Goal: Information Seeking & Learning: Learn about a topic

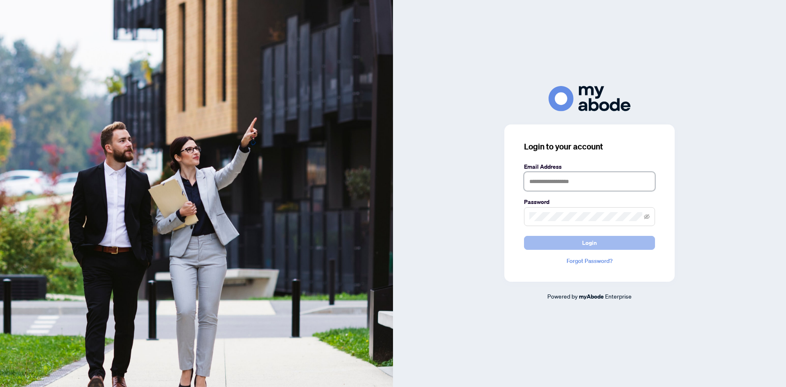
type input "**********"
click at [586, 241] on span "Login" at bounding box center [589, 242] width 15 height 13
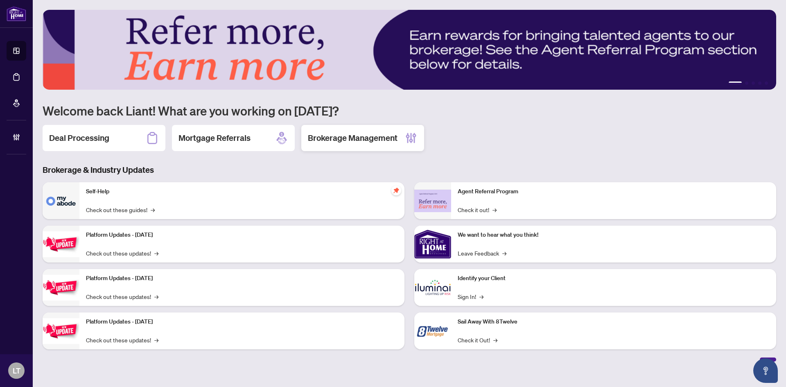
click at [331, 138] on h2 "Brokerage Management" at bounding box center [353, 137] width 90 height 11
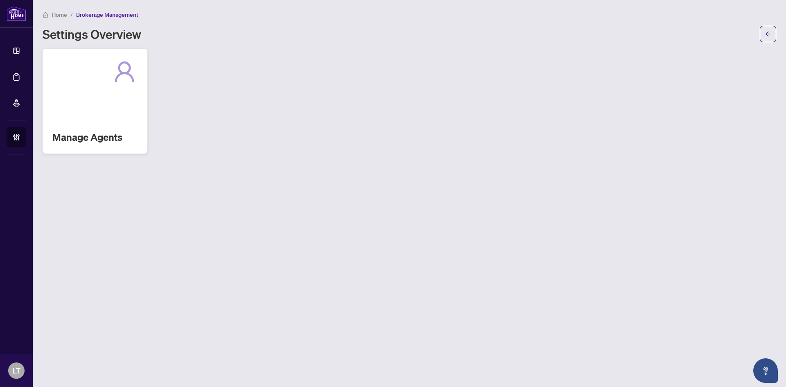
click at [104, 97] on div "Manage Agents" at bounding box center [95, 101] width 105 height 105
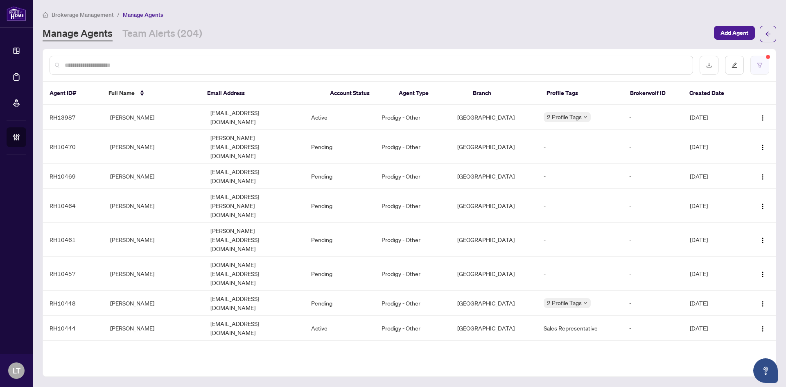
click at [758, 68] on button "button" at bounding box center [760, 65] width 19 height 19
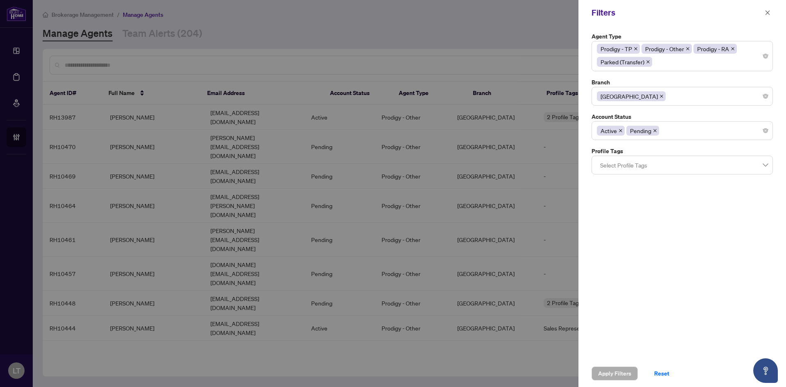
click at [648, 61] on icon "close" at bounding box center [648, 62] width 4 height 4
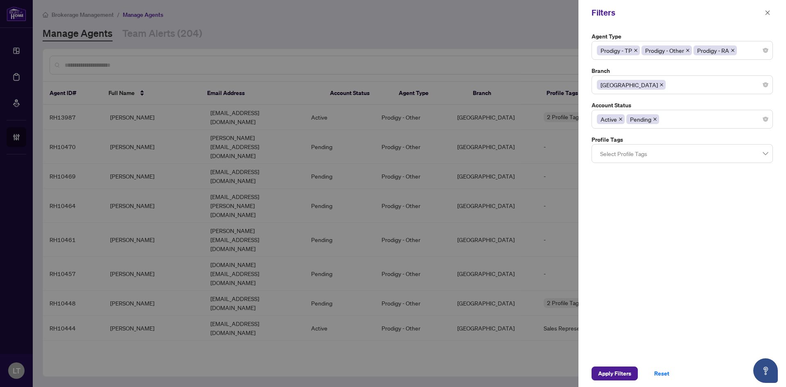
click at [637, 50] on icon "close" at bounding box center [636, 50] width 4 height 4
click at [686, 50] on icon "close" at bounding box center [688, 50] width 4 height 4
click at [647, 50] on span "Prodigy - Other" at bounding box center [622, 50] width 50 height 10
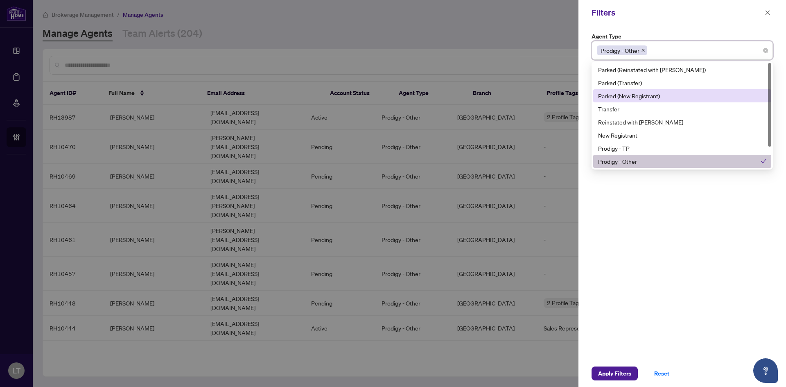
scroll to position [26, 0]
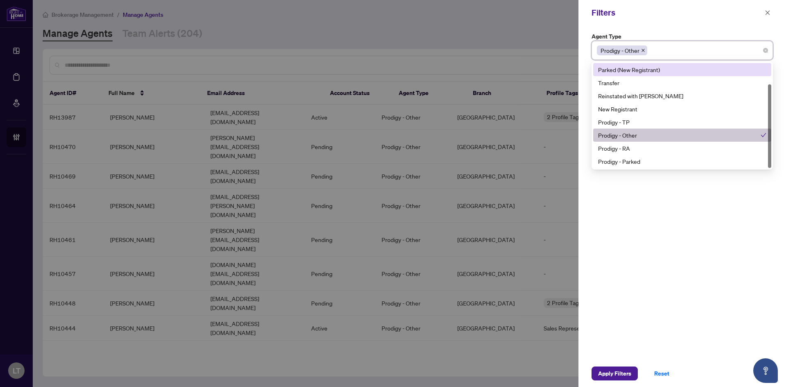
click at [679, 35] on label "Agent Type" at bounding box center [682, 36] width 181 height 9
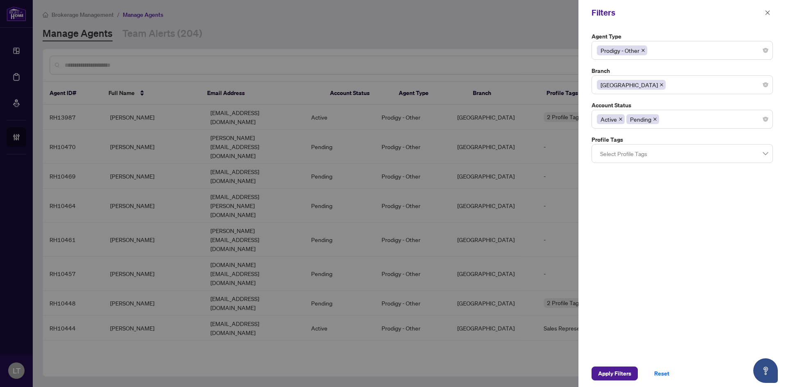
click at [644, 52] on icon "close" at bounding box center [643, 50] width 4 height 4
click at [707, 120] on div "Active Pending" at bounding box center [682, 119] width 171 height 15
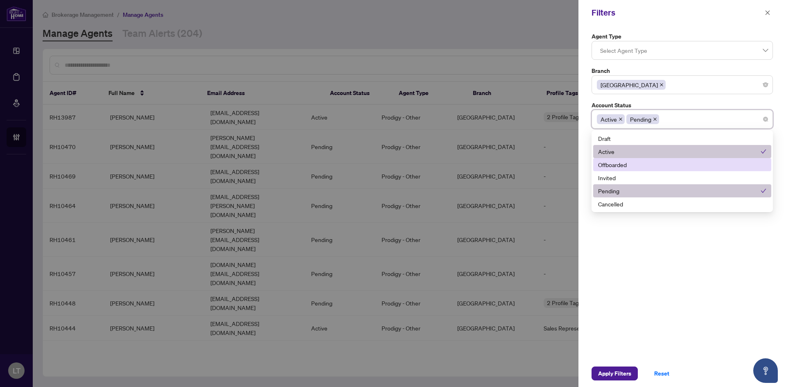
click at [624, 163] on div "Offboarded" at bounding box center [682, 164] width 168 height 9
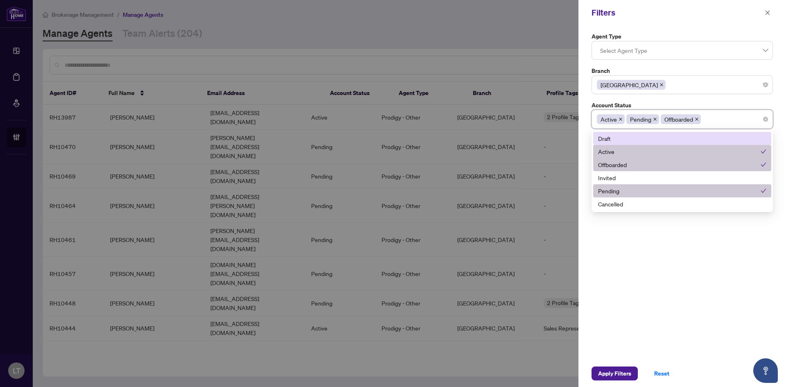
click at [622, 120] on icon "close" at bounding box center [621, 119] width 4 height 4
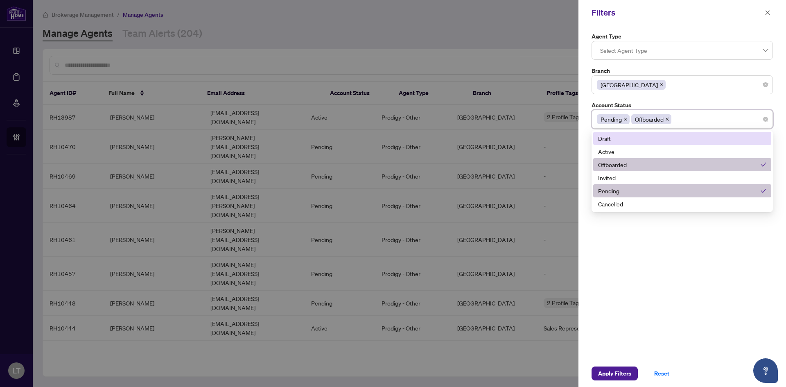
click at [623, 119] on span "Pending" at bounding box center [613, 119] width 33 height 10
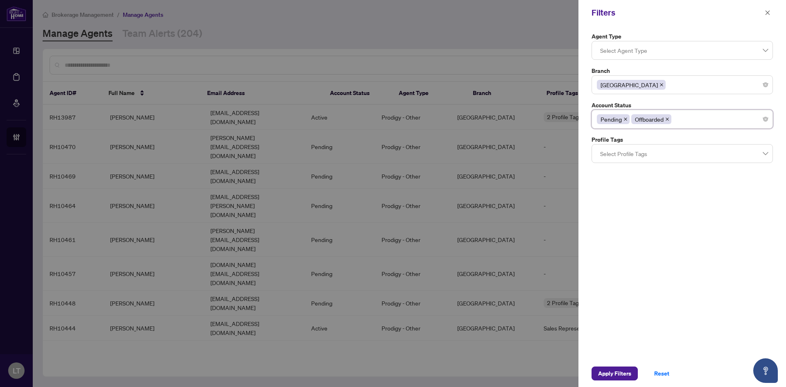
click at [625, 119] on icon "close" at bounding box center [625, 119] width 3 height 3
click at [607, 374] on span "Apply Filters" at bounding box center [614, 373] width 33 height 13
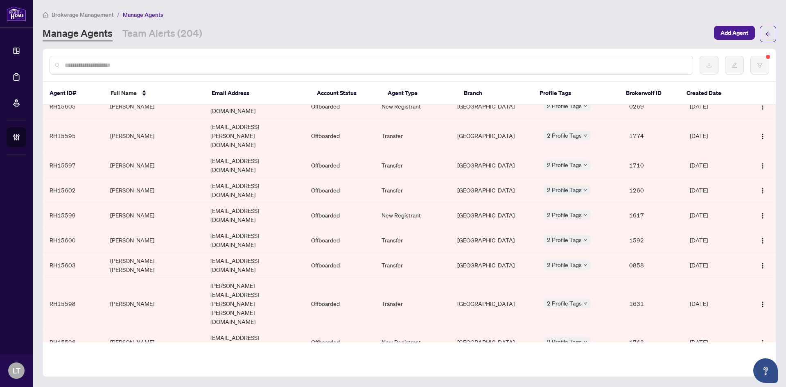
scroll to position [164, 0]
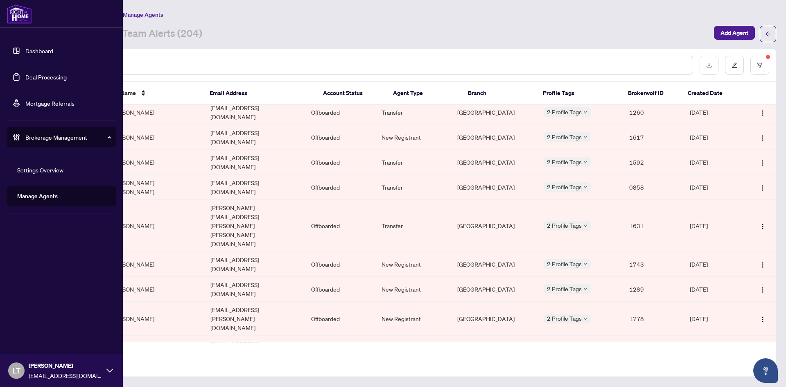
click at [25, 51] on link "Dashboard" at bounding box center [39, 50] width 28 height 7
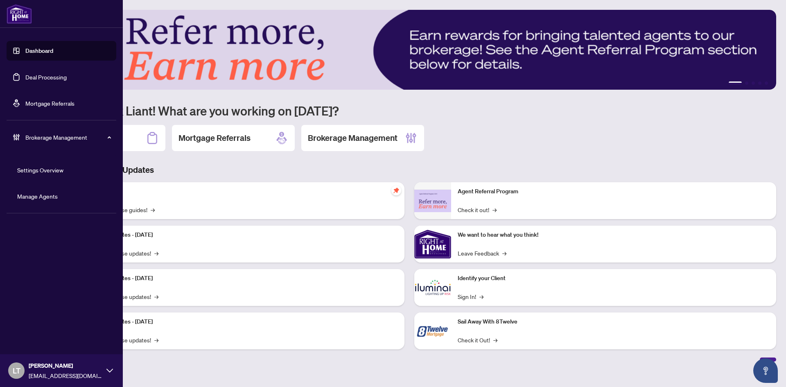
click at [40, 51] on link "Dashboard" at bounding box center [39, 50] width 28 height 7
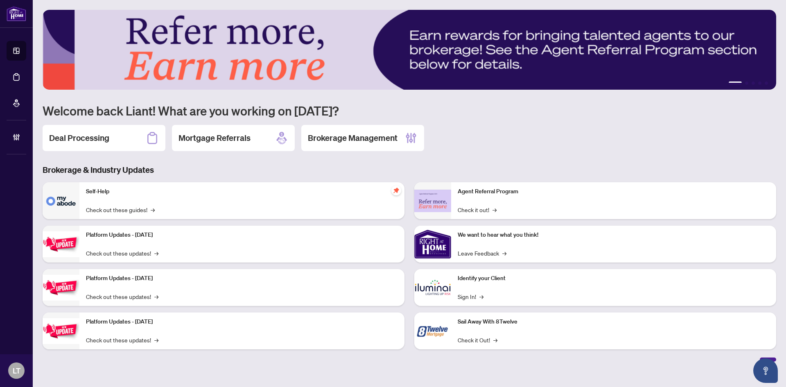
click at [94, 137] on h2 "Deal Processing" at bounding box center [79, 137] width 60 height 11
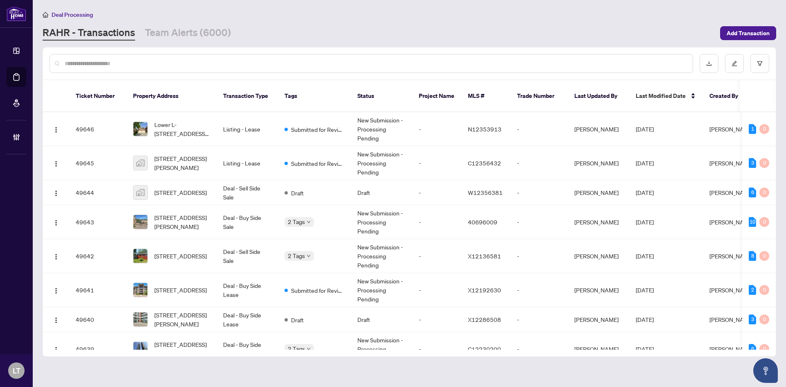
click at [84, 67] on input "text" at bounding box center [376, 63] width 622 height 9
paste input "**********"
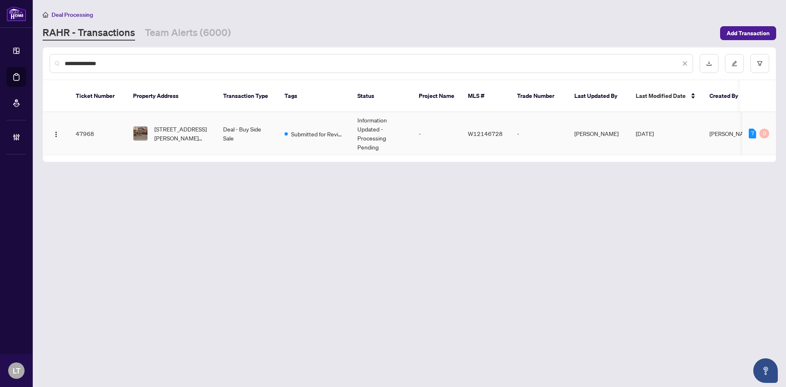
type input "**********"
click at [183, 131] on span "[STREET_ADDRESS][PERSON_NAME][PERSON_NAME]" at bounding box center [182, 133] width 56 height 18
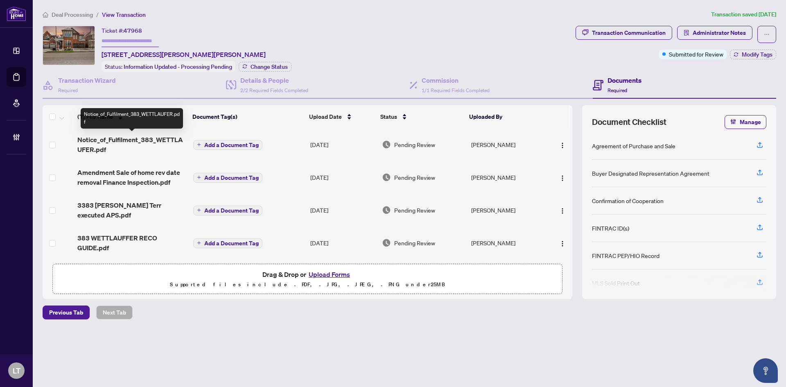
click at [145, 141] on span "Notice_of_Fulfilment_383_WETTLAUFER.pdf" at bounding box center [131, 145] width 109 height 20
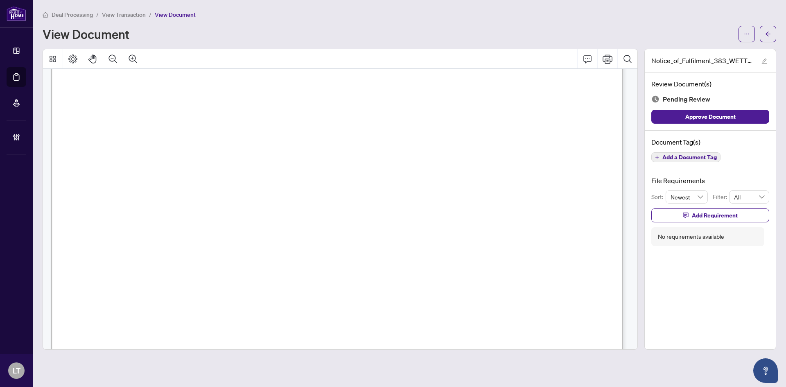
scroll to position [409, 0]
drag, startPoint x: 782, startPoint y: 28, endPoint x: 766, endPoint y: 28, distance: 16.0
click at [781, 28] on main "Deal Processing / View Transaction / View Document View Document Notice_of_Fulf…" at bounding box center [409, 193] width 753 height 387
click at [771, 32] on icon "arrow-left" at bounding box center [768, 34] width 6 height 6
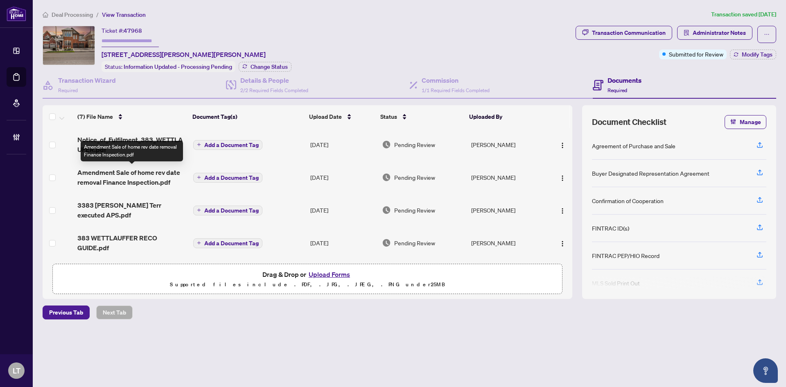
click at [130, 184] on span "Amendment Sale of home rev date removal Finance Inspection.pdf" at bounding box center [131, 177] width 109 height 20
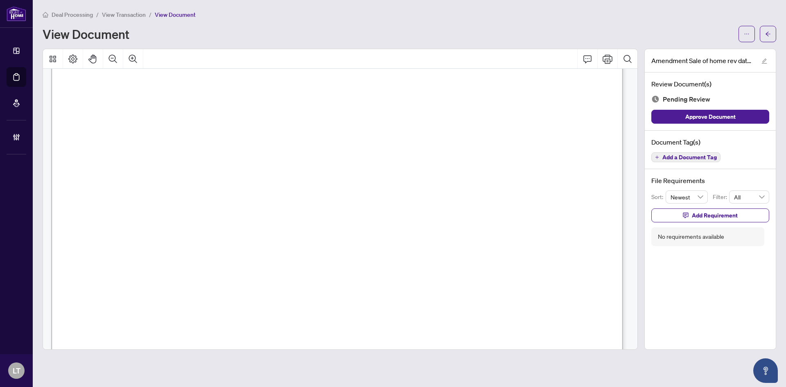
scroll to position [1065, 0]
click at [771, 44] on div "Deal Processing / View Transaction / View Document View Document Amendment Sale…" at bounding box center [410, 180] width 734 height 340
click at [769, 40] on span "button" at bounding box center [768, 33] width 6 height 13
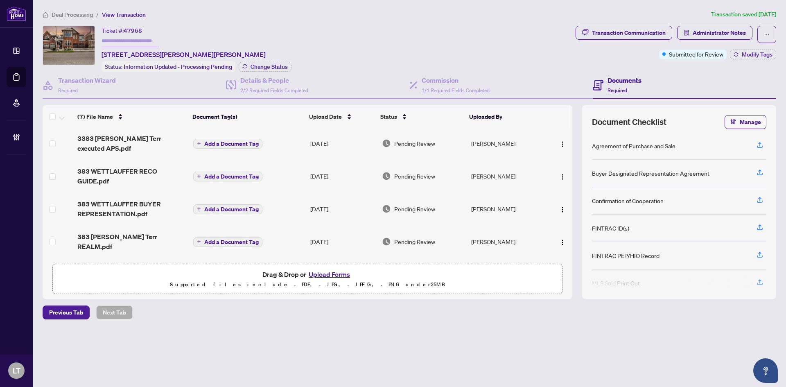
scroll to position [53, 0]
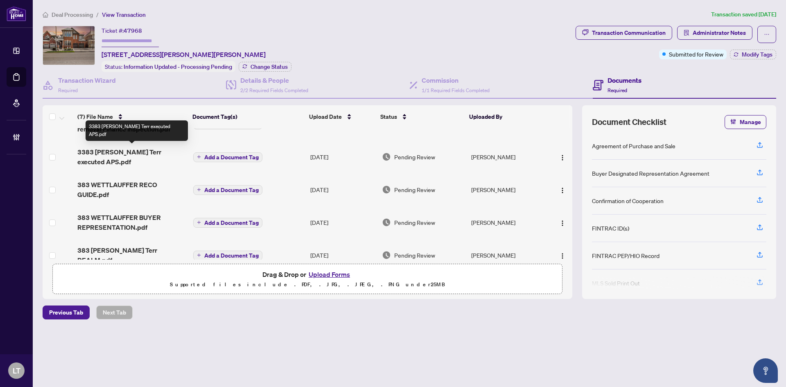
click at [159, 151] on span "3383 [PERSON_NAME] Terr executed APS.pdf" at bounding box center [131, 157] width 109 height 20
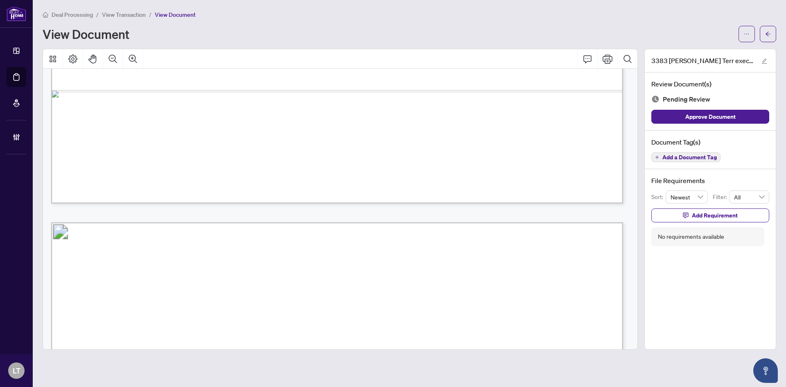
scroll to position [5342, 0]
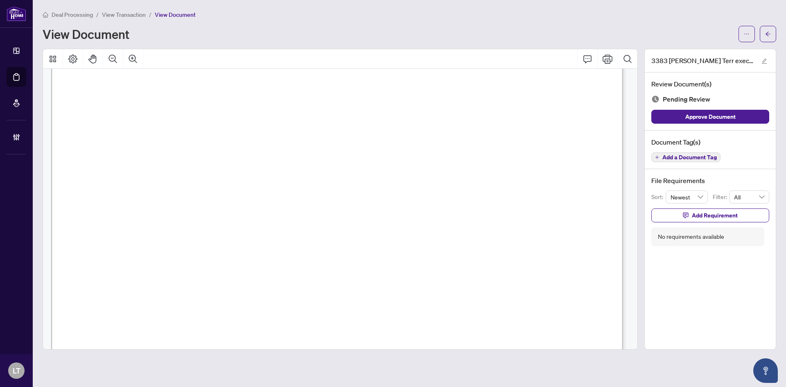
click at [115, 14] on span "View Transaction" at bounding box center [124, 14] width 44 height 7
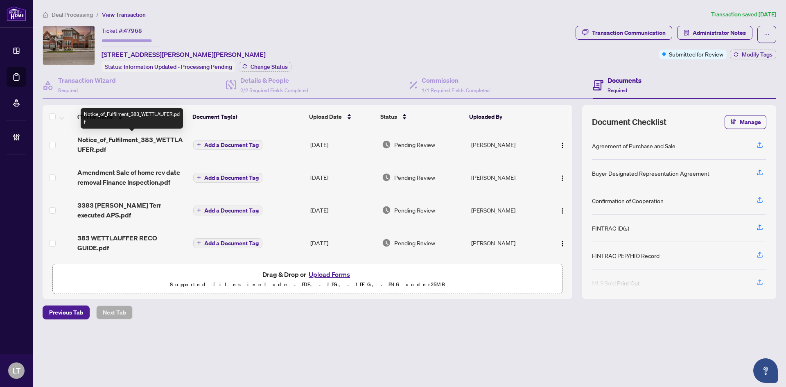
click at [145, 142] on span "Notice_of_Fulfilment_383_WETTLAUFER.pdf" at bounding box center [131, 145] width 109 height 20
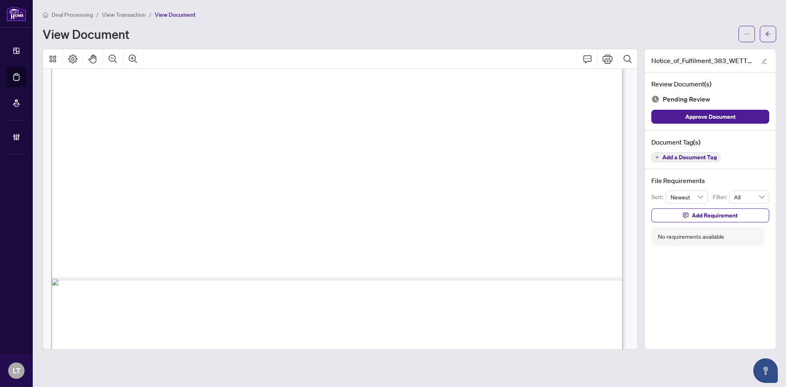
scroll to position [394, 0]
click at [121, 8] on main "Deal Processing / View Transaction / View Document View Document Notice_of_Fulf…" at bounding box center [409, 193] width 753 height 387
click at [121, 13] on span "View Transaction" at bounding box center [124, 14] width 44 height 7
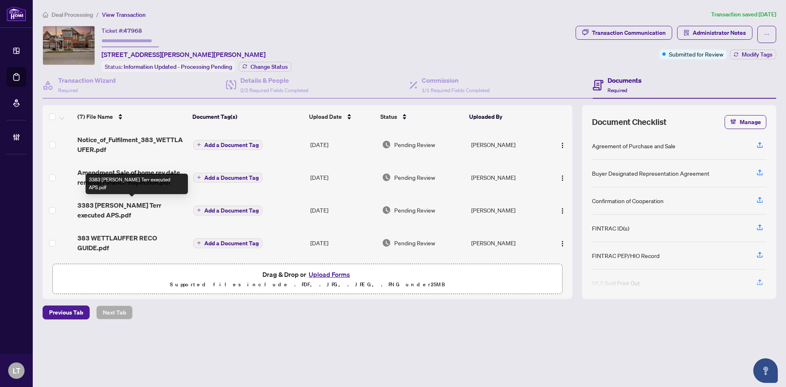
click at [119, 205] on span "3383 [PERSON_NAME] Terr executed APS.pdf" at bounding box center [131, 210] width 109 height 20
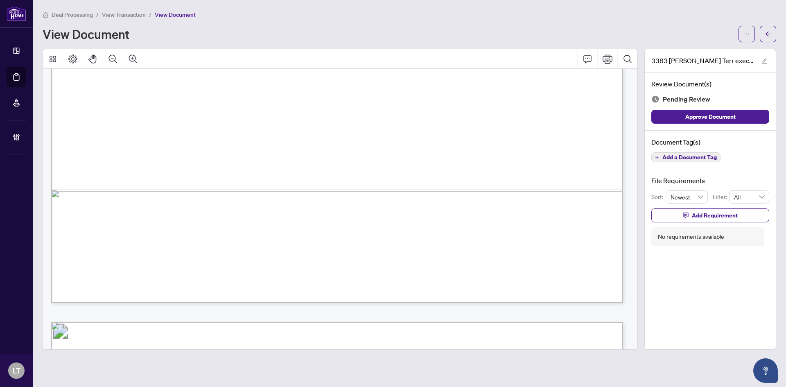
scroll to position [503, 0]
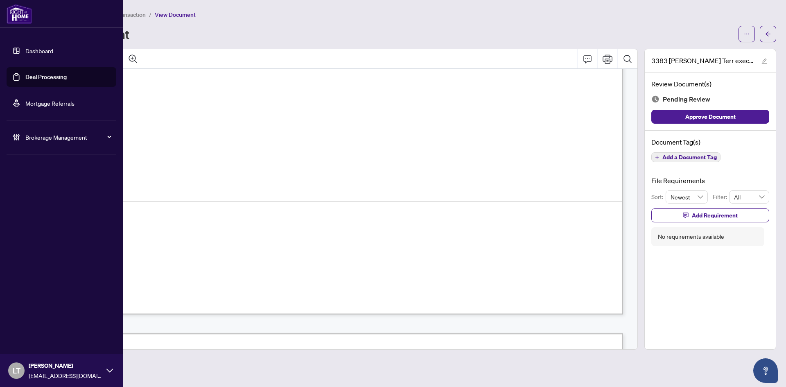
click at [33, 50] on link "Dashboard" at bounding box center [39, 50] width 28 height 7
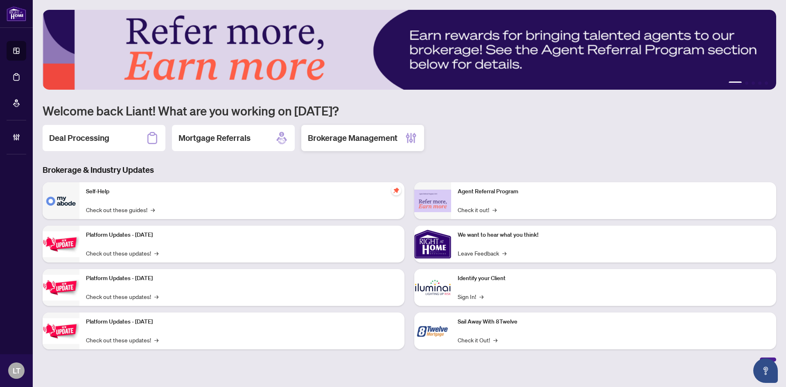
click at [335, 142] on h2 "Brokerage Management" at bounding box center [353, 137] width 90 height 11
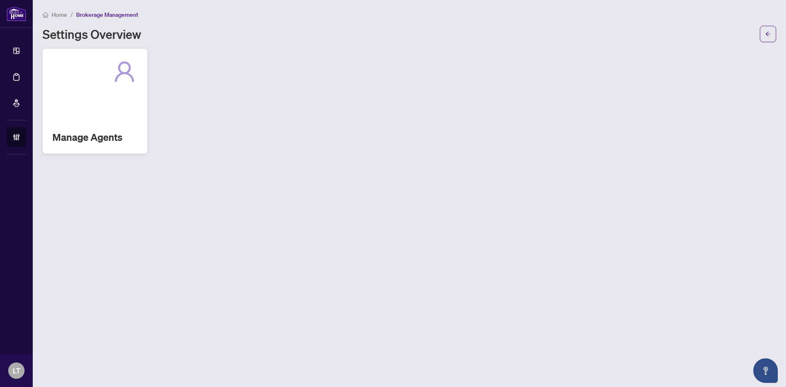
click at [95, 104] on div "Manage Agents" at bounding box center [95, 101] width 105 height 105
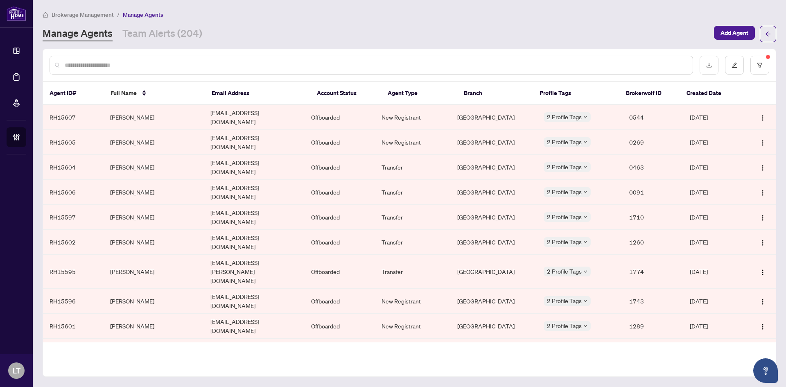
click at [128, 65] on input "text" at bounding box center [376, 65] width 622 height 9
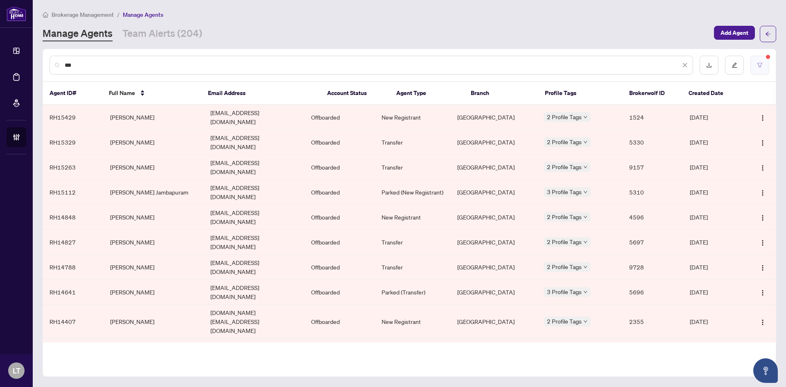
click at [767, 68] on button "button" at bounding box center [760, 65] width 19 height 19
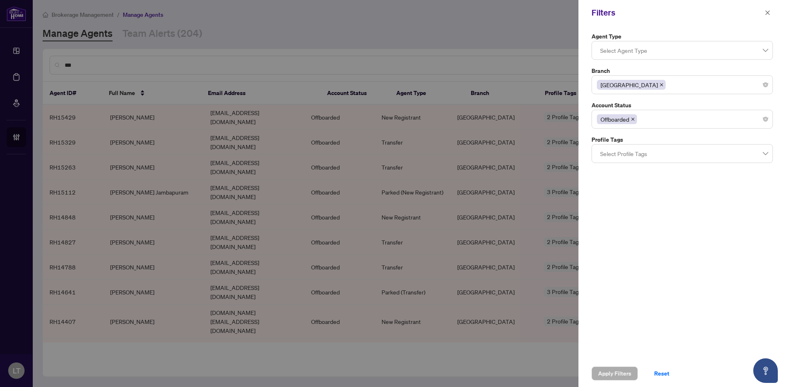
click at [660, 85] on icon "close" at bounding box center [662, 85] width 4 height 4
click at [635, 122] on span at bounding box center [633, 119] width 4 height 9
click at [764, 12] on button "button" at bounding box center [767, 13] width 11 height 10
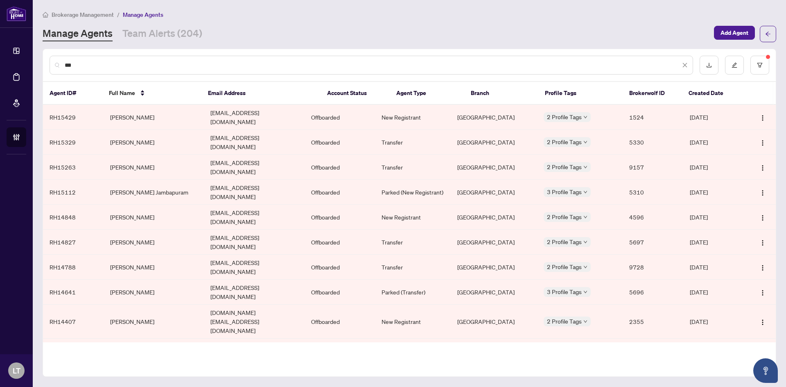
click at [221, 62] on input "***" at bounding box center [373, 65] width 616 height 9
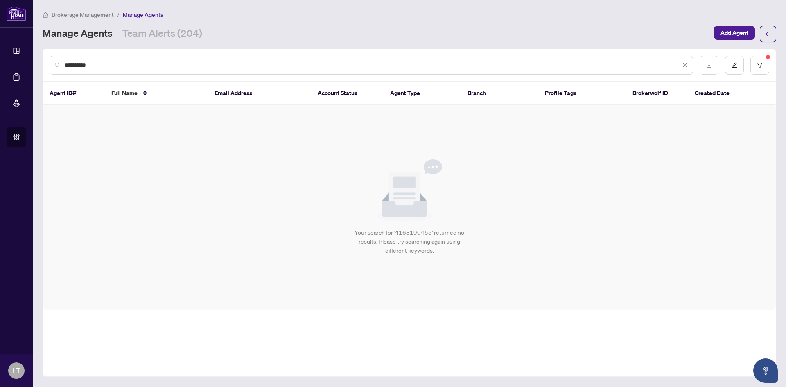
drag, startPoint x: 113, startPoint y: 66, endPoint x: 64, endPoint y: 65, distance: 48.3
click at [64, 65] on div "**********" at bounding box center [372, 65] width 644 height 19
type input "**********"
click at [764, 38] on button "button" at bounding box center [768, 34] width 16 height 16
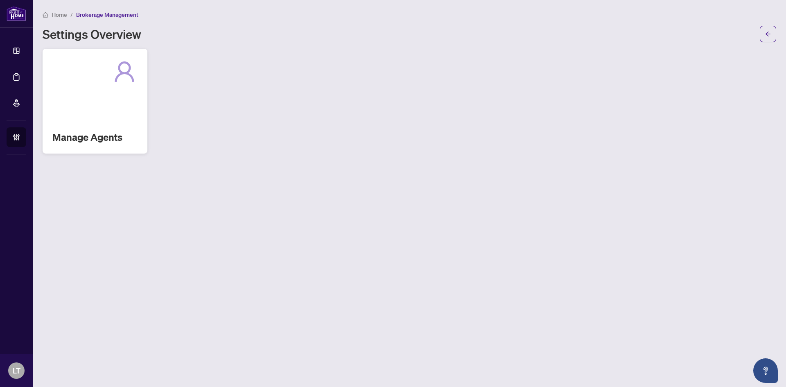
click at [103, 79] on div at bounding box center [94, 72] width 85 height 26
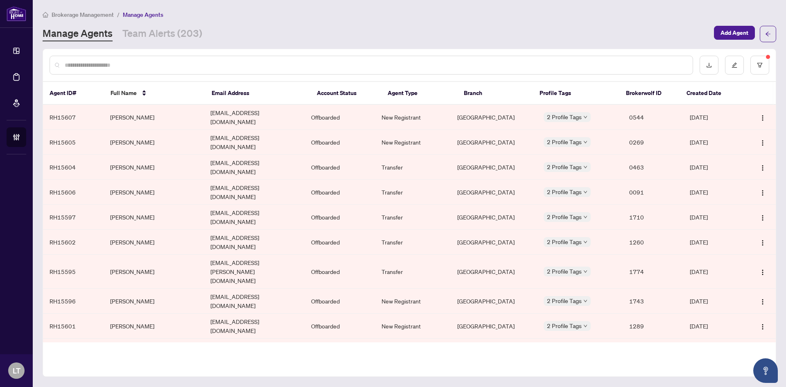
click at [73, 15] on span "Brokerage Management" at bounding box center [83, 14] width 62 height 7
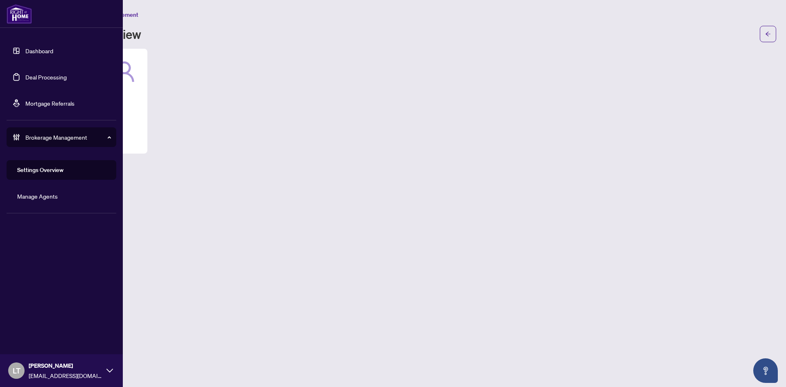
click at [25, 54] on link "Dashboard" at bounding box center [39, 50] width 28 height 7
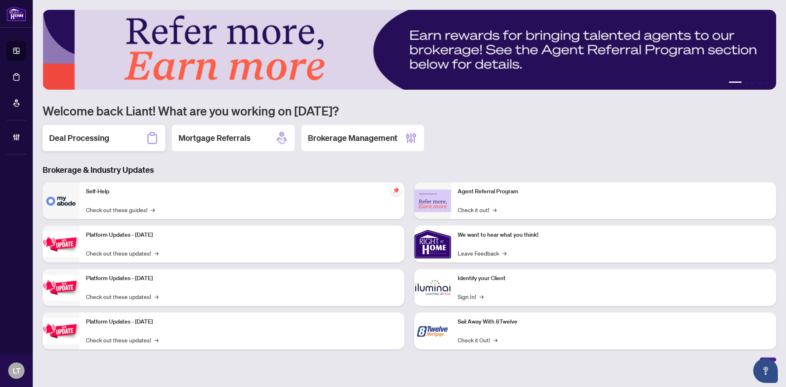
click at [89, 135] on h2 "Deal Processing" at bounding box center [79, 137] width 60 height 11
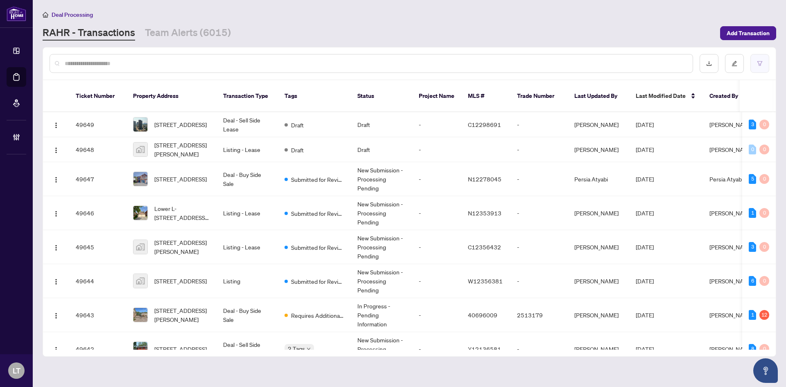
click at [764, 62] on button "button" at bounding box center [760, 63] width 19 height 19
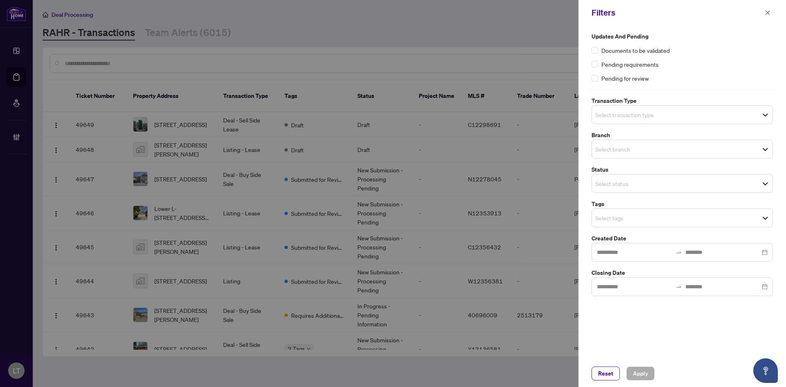
click at [766, 151] on span "Select branch" at bounding box center [682, 148] width 181 height 11
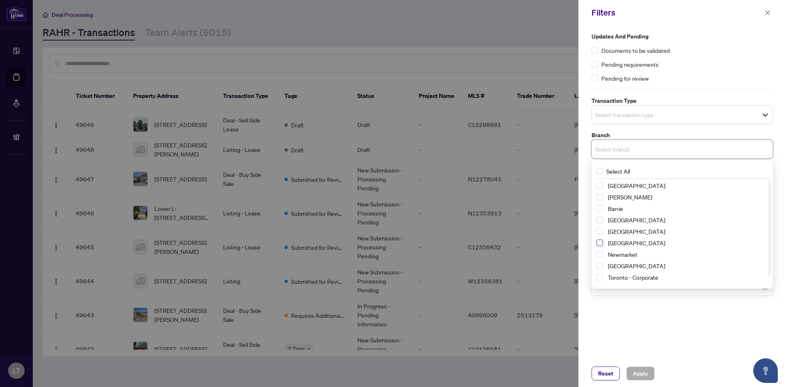
click at [597, 245] on span "Select Mississauga" at bounding box center [600, 243] width 7 height 7
click at [644, 353] on div "Updates and Pending Documents to be validated Pending requirements Pending for …" at bounding box center [683, 192] width 208 height 335
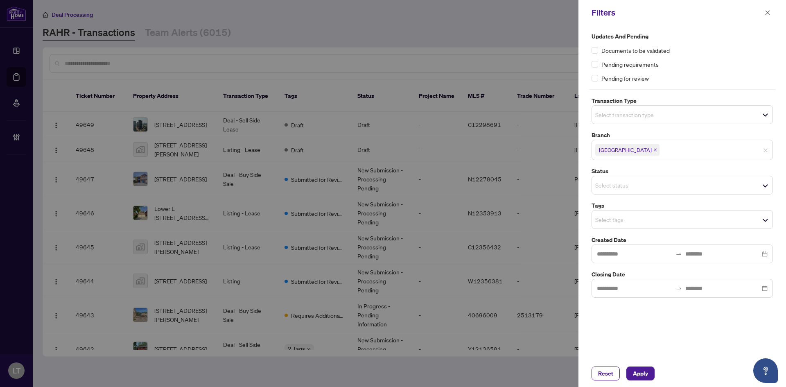
click at [765, 190] on span "Select status" at bounding box center [682, 184] width 181 height 11
click at [641, 332] on div "Updates and Pending Documents to be validated Pending requirements Pending for …" at bounding box center [683, 192] width 208 height 335
click at [760, 218] on span "Select tags" at bounding box center [682, 219] width 181 height 11
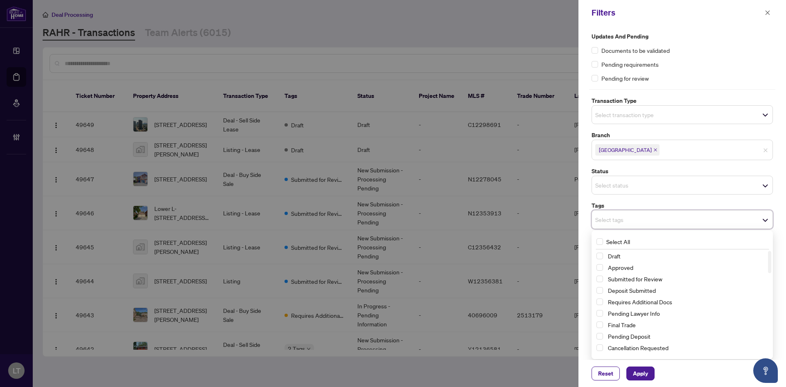
click at [653, 201] on label "Tags" at bounding box center [682, 205] width 181 height 9
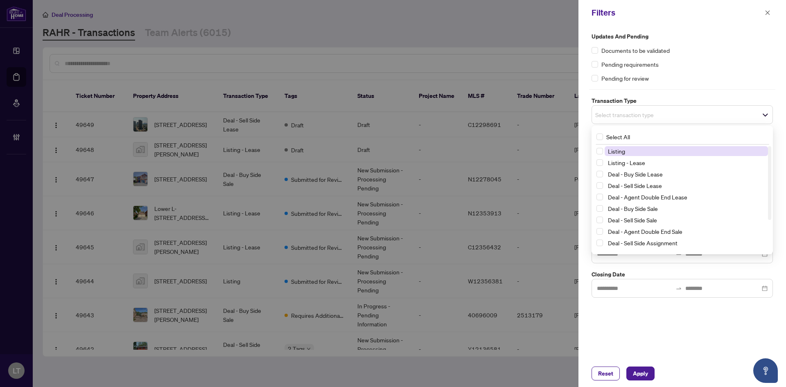
click at [761, 112] on span "Select transaction type" at bounding box center [682, 114] width 181 height 11
click at [600, 150] on span "Select Listing" at bounding box center [600, 151] width 7 height 7
click at [599, 163] on span "Select Listing - Lease" at bounding box center [600, 164] width 7 height 7
click at [662, 341] on div "Updates and Pending Documents to be validated Pending requirements Pending for …" at bounding box center [683, 192] width 208 height 335
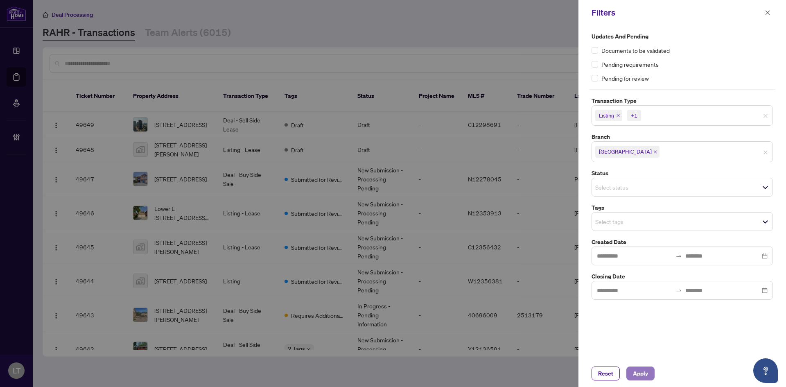
click at [635, 376] on span "Apply" at bounding box center [640, 373] width 15 height 13
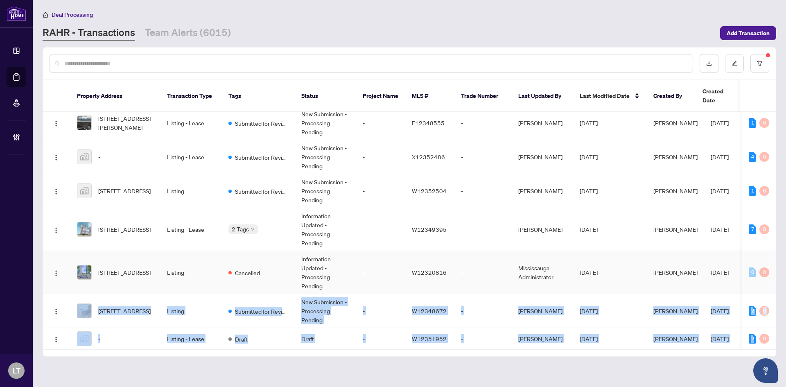
scroll to position [0, 70]
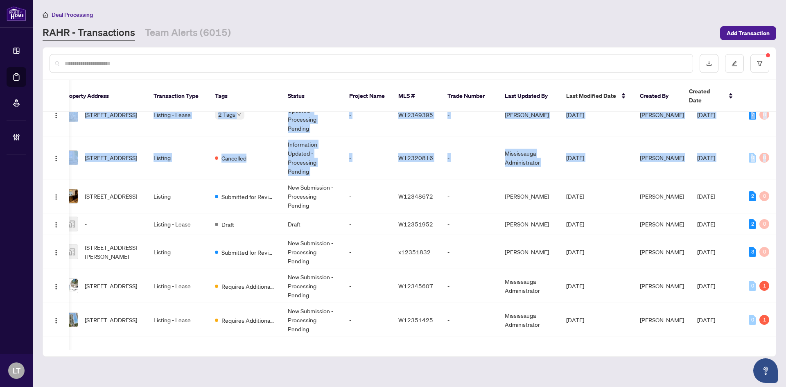
drag, startPoint x: 773, startPoint y: 263, endPoint x: 775, endPoint y: 331, distance: 68.4
click at [775, 331] on div "49644 [STREET_ADDRESS] Listing Submitted for Review New Submission - Processing…" at bounding box center [409, 230] width 733 height 237
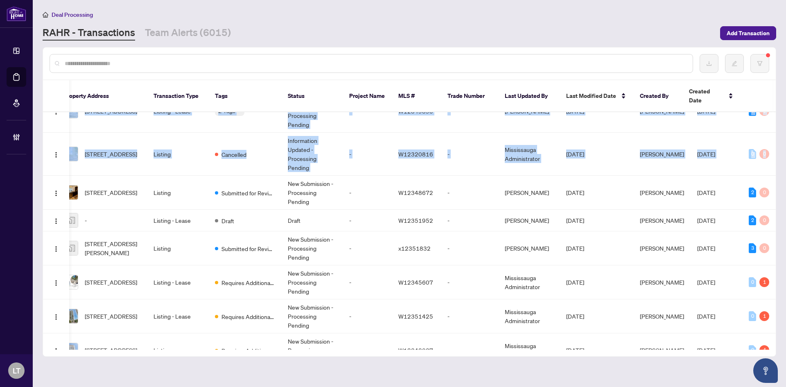
scroll to position [1269, 70]
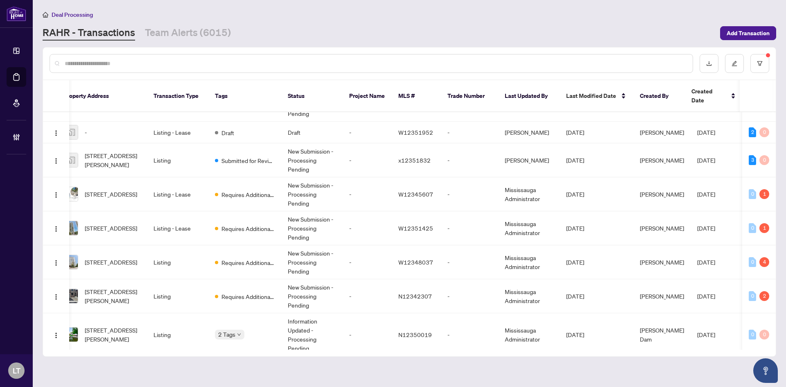
click at [732, 359] on main "Deal Processing [PERSON_NAME] - Transactions Team Alerts (6015) Add Transaction…" at bounding box center [409, 193] width 753 height 387
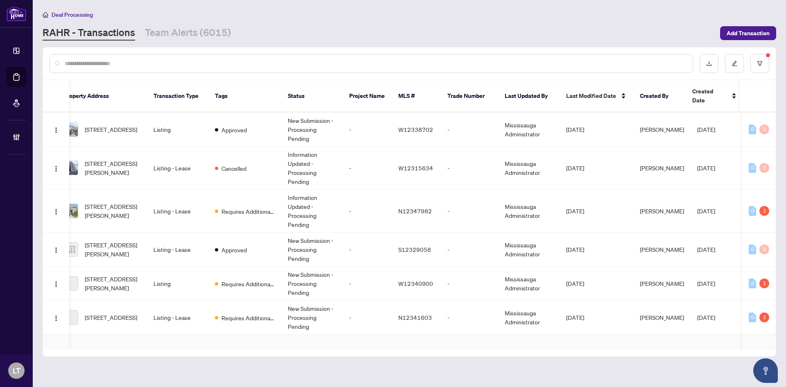
scroll to position [3722, 70]
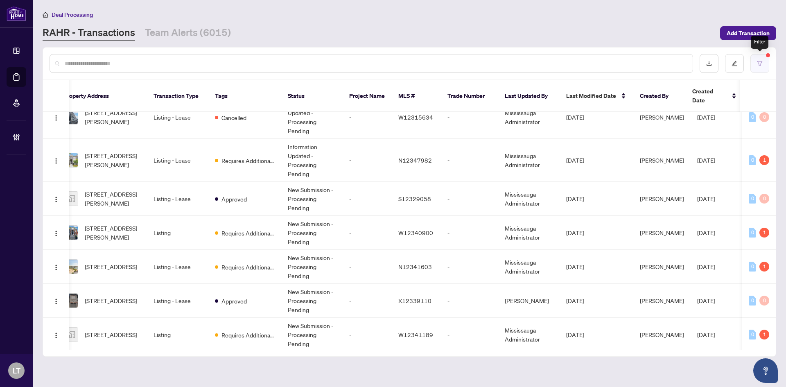
click at [762, 62] on icon "filter" at bounding box center [760, 64] width 6 height 6
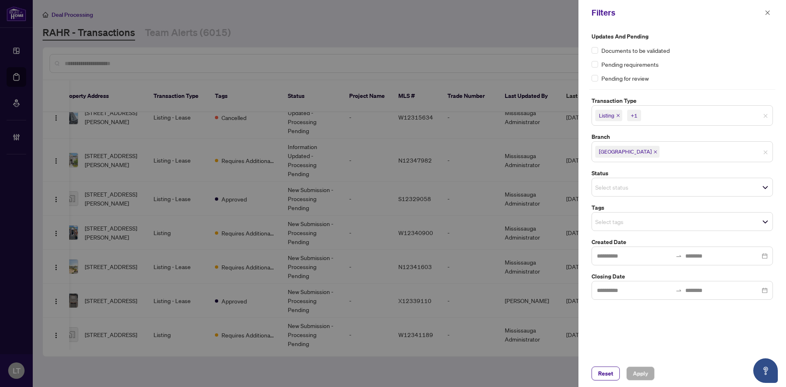
click at [766, 187] on span "Select status" at bounding box center [682, 186] width 181 height 11
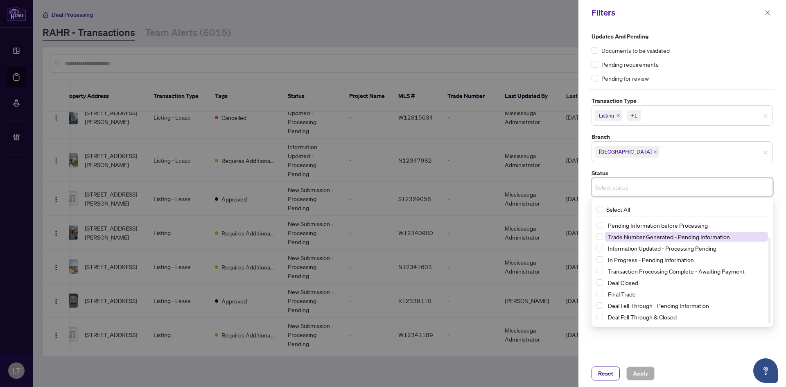
scroll to position [0, 0]
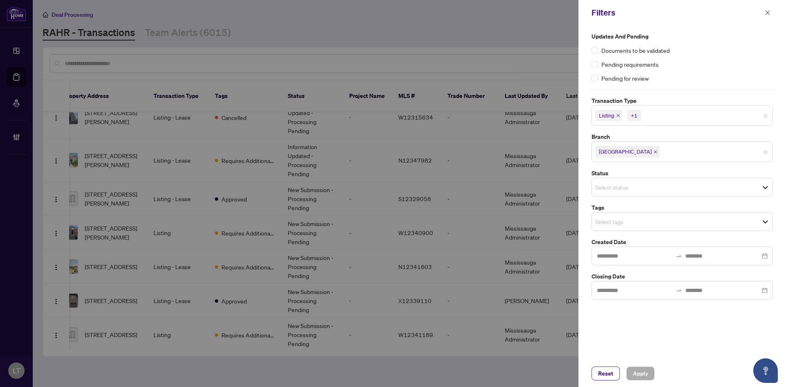
click at [687, 169] on label "Status" at bounding box center [682, 173] width 181 height 9
drag, startPoint x: 769, startPoint y: 225, endPoint x: 765, endPoint y: 224, distance: 4.2
click at [769, 225] on span "Select tags" at bounding box center [682, 221] width 181 height 11
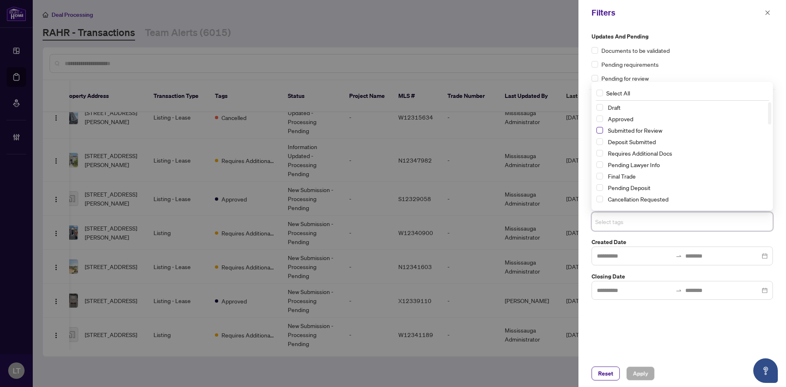
click at [600, 129] on span "Select Submitted for Review" at bounding box center [600, 130] width 7 height 7
click at [646, 374] on span "Apply" at bounding box center [640, 373] width 15 height 13
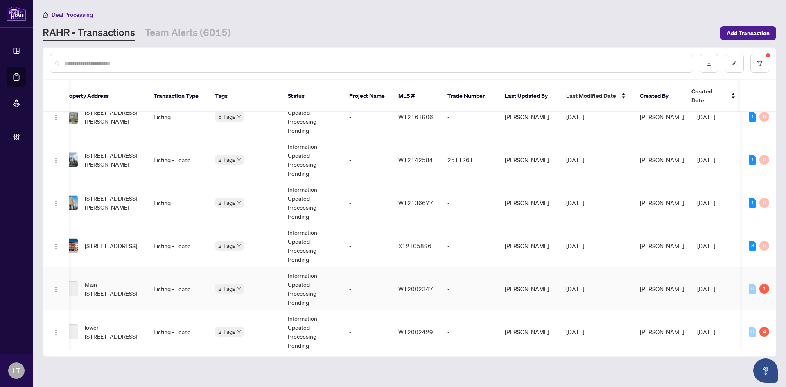
scroll to position [3583, 70]
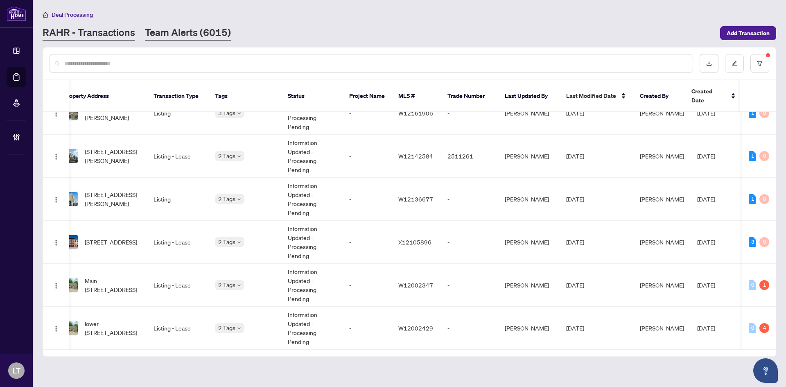
click at [194, 34] on link "Team Alerts (6015)" at bounding box center [188, 33] width 86 height 15
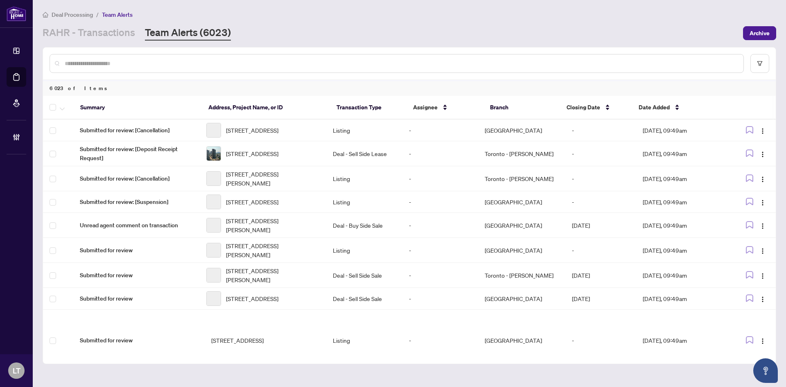
click at [150, 59] on input "text" at bounding box center [401, 63] width 672 height 9
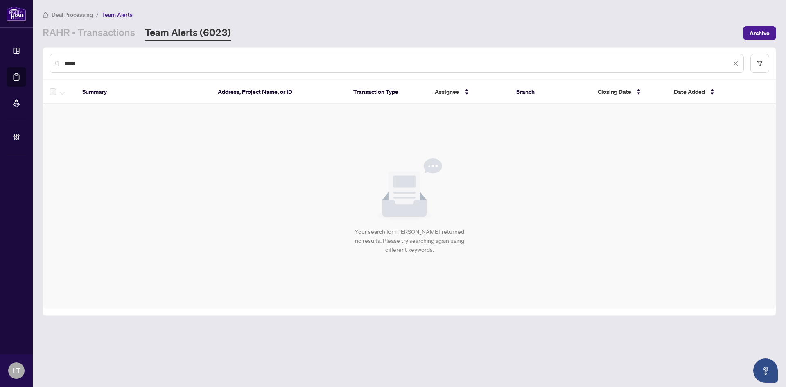
drag, startPoint x: 99, startPoint y: 60, endPoint x: 45, endPoint y: 60, distance: 54.9
click at [45, 60] on div "*****" at bounding box center [409, 63] width 733 height 32
type input "*****"
click at [106, 36] on link "RAHR - Transactions" at bounding box center [89, 33] width 93 height 15
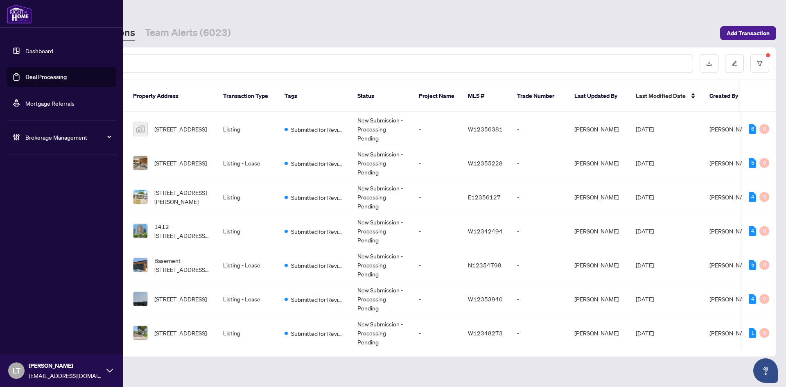
click at [25, 51] on link "Dashboard" at bounding box center [39, 50] width 28 height 7
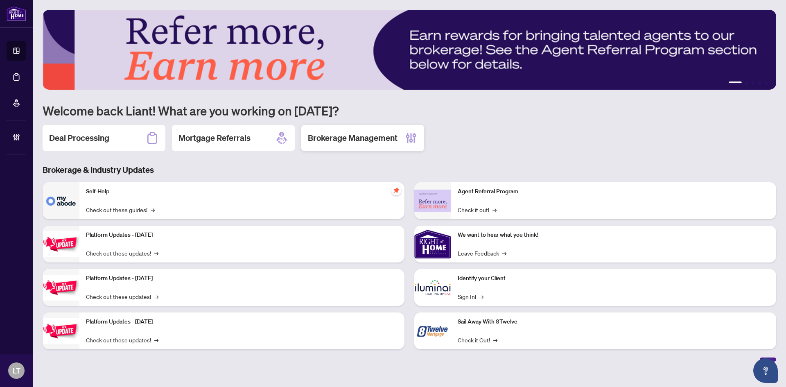
click at [364, 137] on h2 "Brokerage Management" at bounding box center [353, 137] width 90 height 11
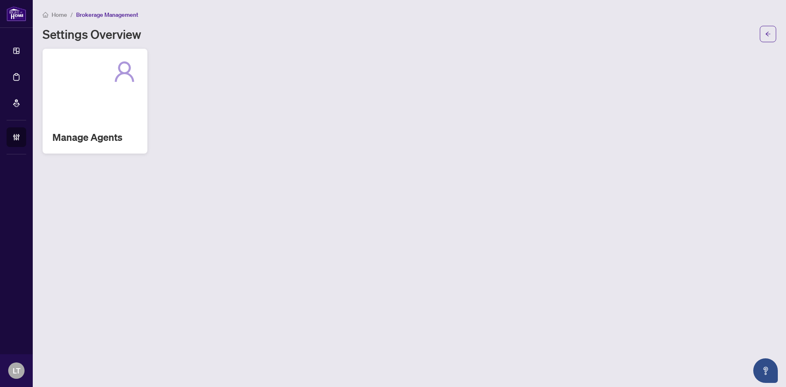
click at [87, 86] on div "Manage Agents" at bounding box center [95, 101] width 105 height 105
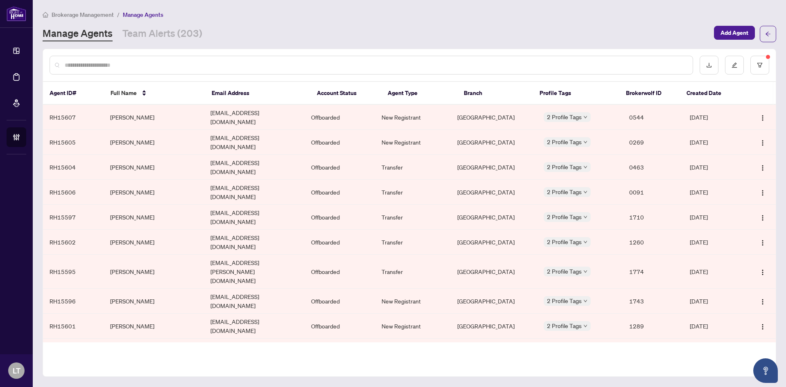
click at [91, 63] on input "text" at bounding box center [376, 65] width 622 height 9
click at [755, 65] on button "button" at bounding box center [760, 65] width 19 height 19
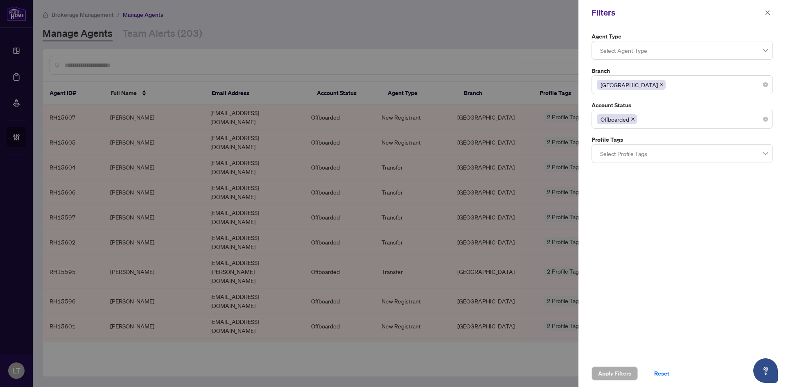
click at [632, 119] on icon "close" at bounding box center [633, 119] width 4 height 4
click at [613, 374] on span "Apply Filters" at bounding box center [614, 373] width 33 height 13
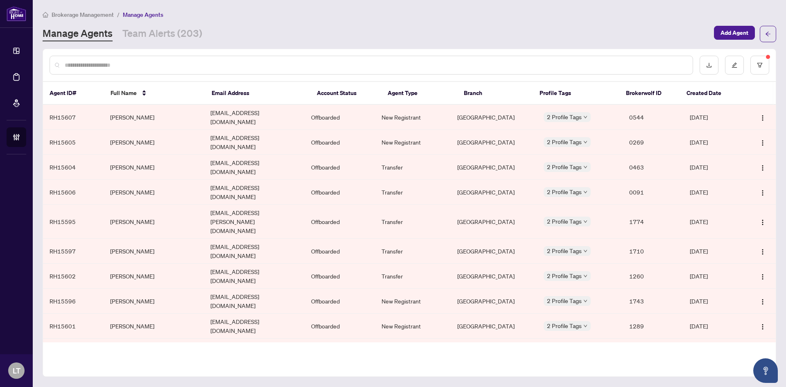
click at [118, 65] on input "text" at bounding box center [376, 65] width 622 height 9
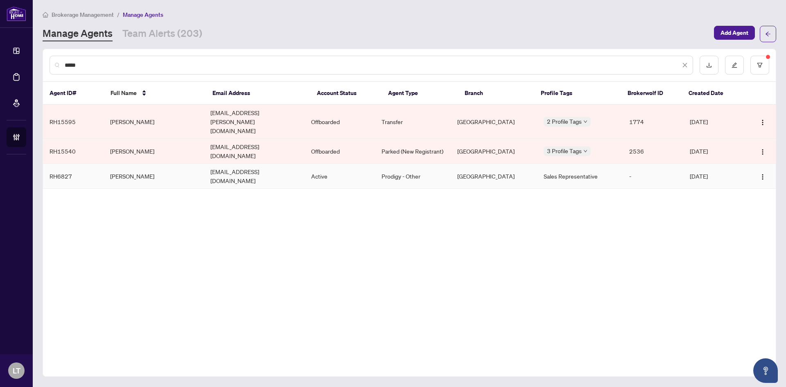
type input "*****"
click at [251, 164] on td "[EMAIL_ADDRESS][DOMAIN_NAME]" at bounding box center [254, 176] width 101 height 25
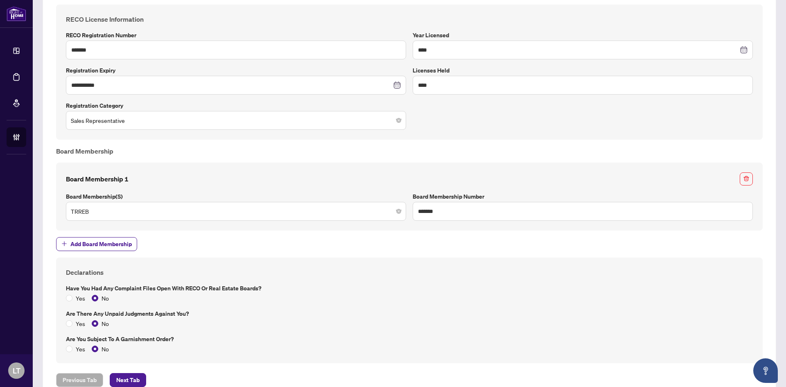
scroll to position [538, 0]
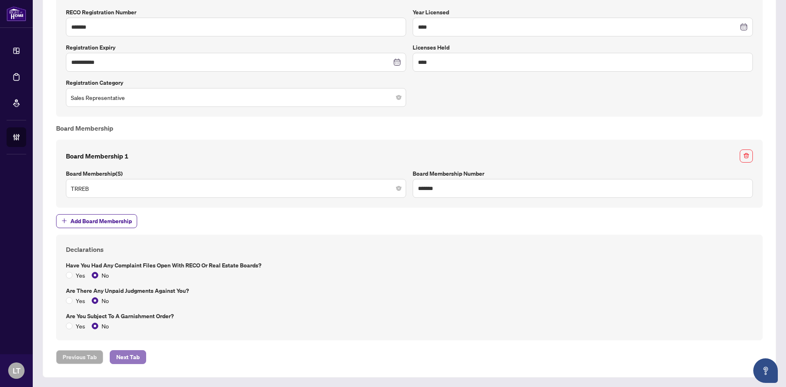
click at [123, 353] on span "Next Tab" at bounding box center [127, 356] width 23 height 13
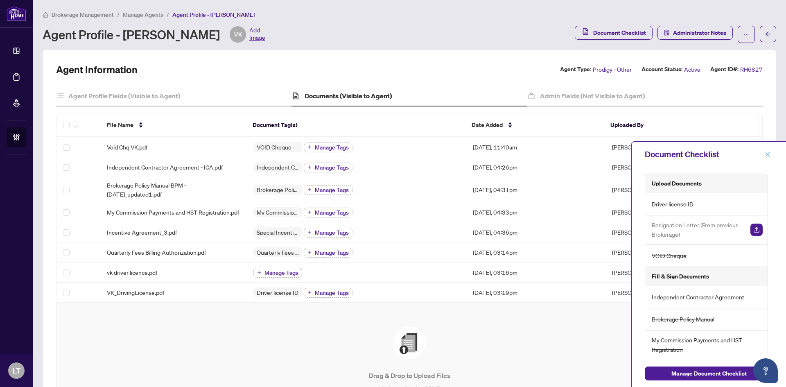
click at [771, 154] on button "button" at bounding box center [767, 154] width 11 height 10
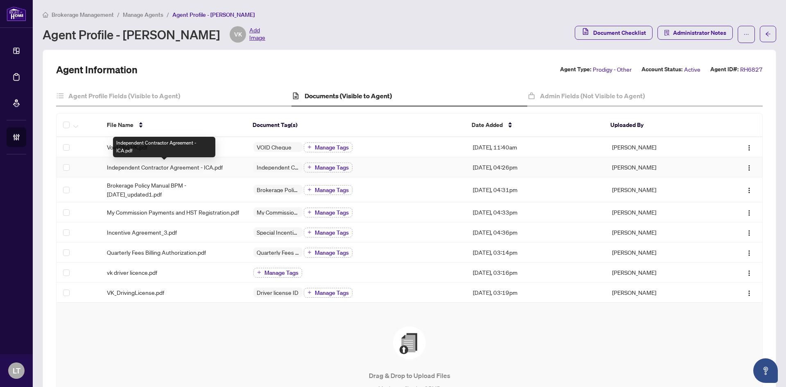
click at [139, 151] on div "Independent Contractor Agreement - ICA.pdf" at bounding box center [164, 147] width 102 height 20
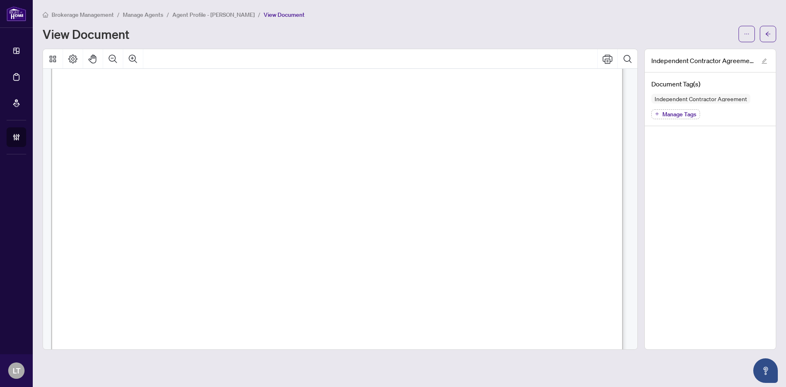
scroll to position [11447, 0]
click at [769, 36] on icon "arrow-left" at bounding box center [768, 34] width 6 height 6
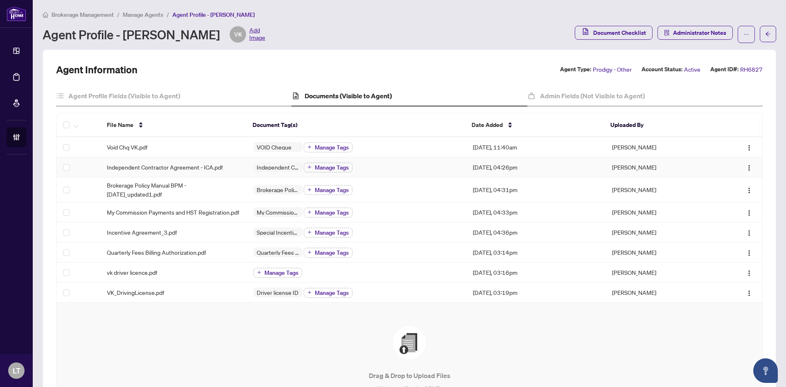
click at [140, 170] on span "Independent Contractor Agreement - ICA.pdf" at bounding box center [165, 167] width 116 height 9
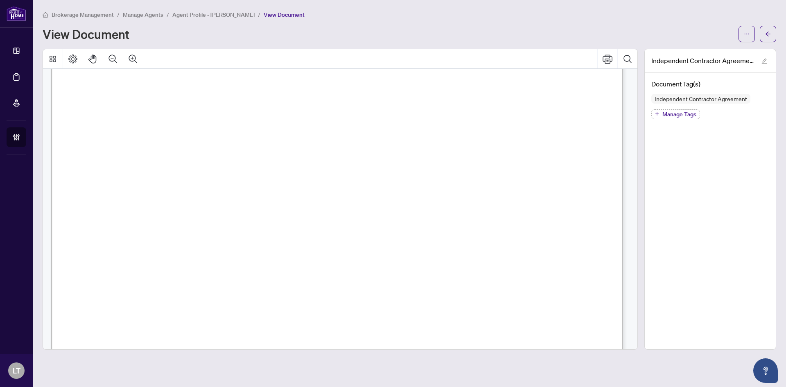
scroll to position [246, 0]
click at [773, 41] on div "Brokerage Management / Manage Agents / Agent Profile - [PERSON_NAME] / View Doc…" at bounding box center [410, 180] width 734 height 340
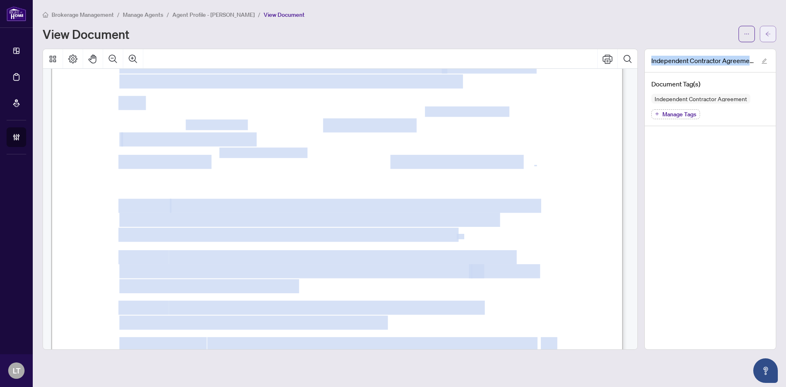
click at [768, 34] on icon "arrow-left" at bounding box center [768, 34] width 6 height 6
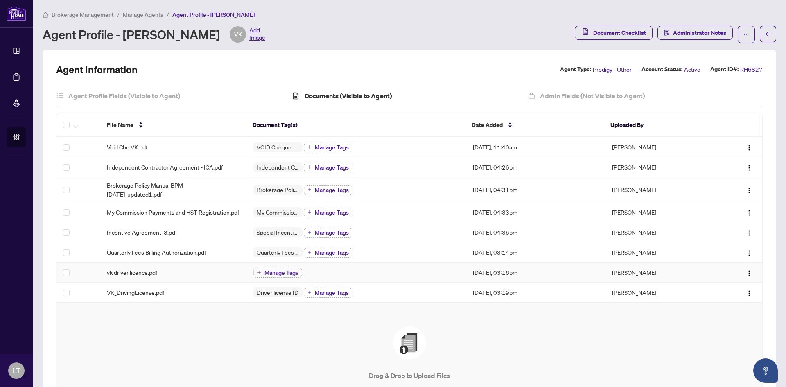
click at [130, 277] on span "vk driver licence.pdf" at bounding box center [132, 272] width 50 height 9
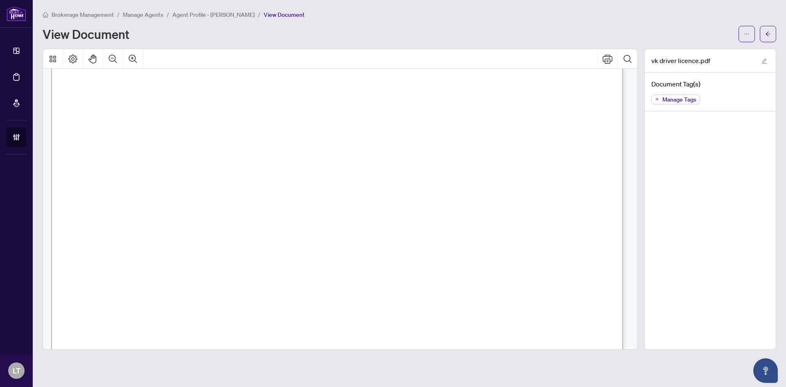
scroll to position [205, 0]
click at [764, 38] on button "button" at bounding box center [768, 34] width 16 height 16
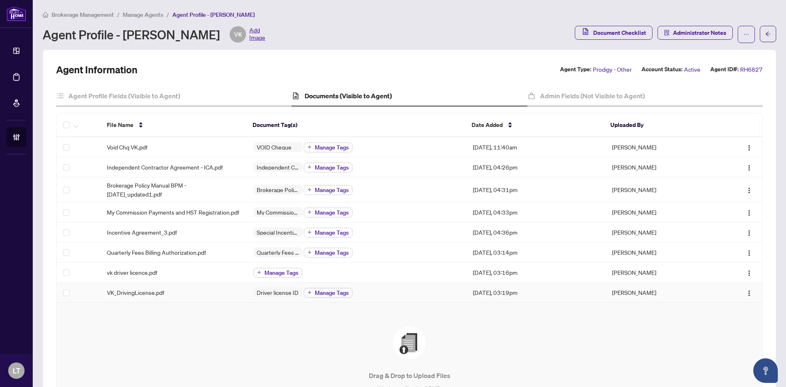
click at [135, 297] on span "VK_DrivingLicense.pdf" at bounding box center [135, 292] width 57 height 9
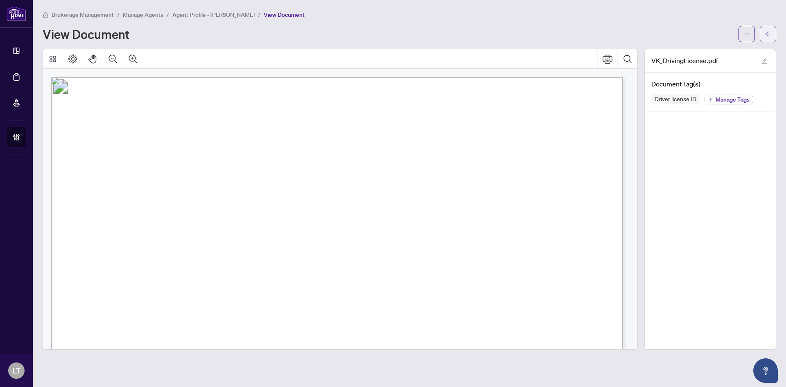
click at [769, 35] on icon "arrow-left" at bounding box center [768, 34] width 6 height 6
